Goal: Transaction & Acquisition: Purchase product/service

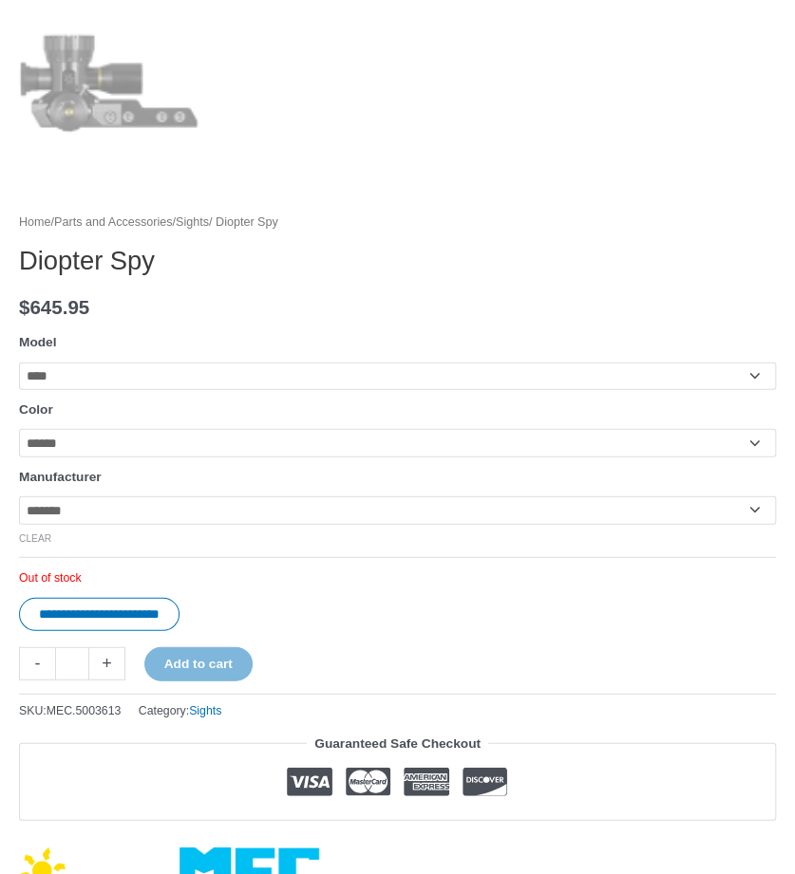
scroll to position [1234, 0]
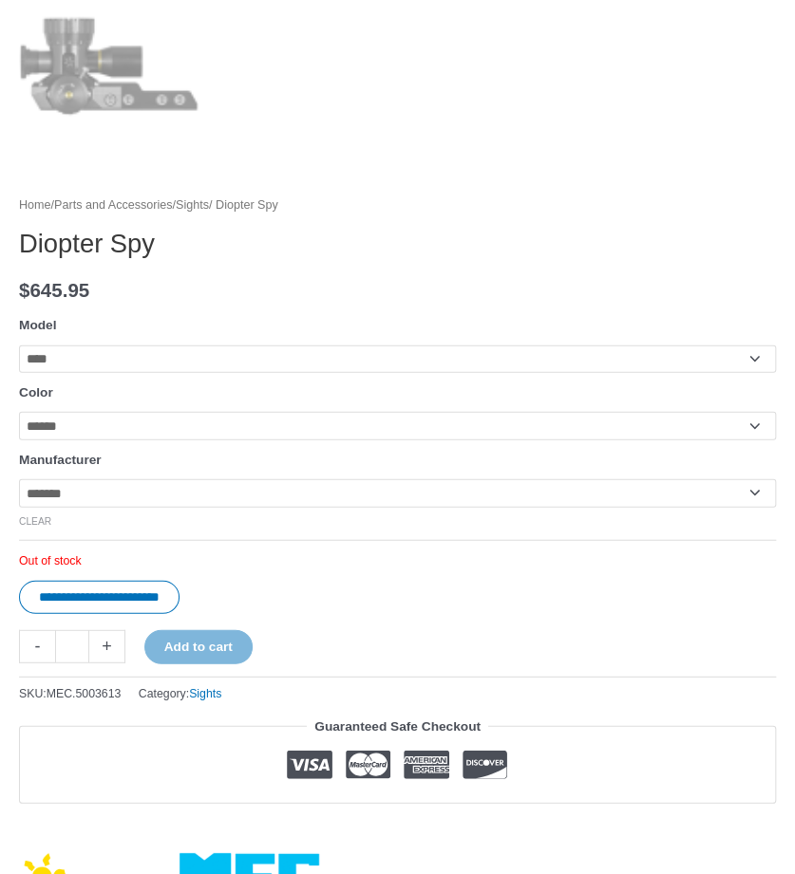
click at [356, 506] on select "**********" at bounding box center [397, 493] width 757 height 28
click at [19, 480] on select "**********" at bounding box center [397, 493] width 757 height 28
select select "********"
